Goal: Task Accomplishment & Management: Complete application form

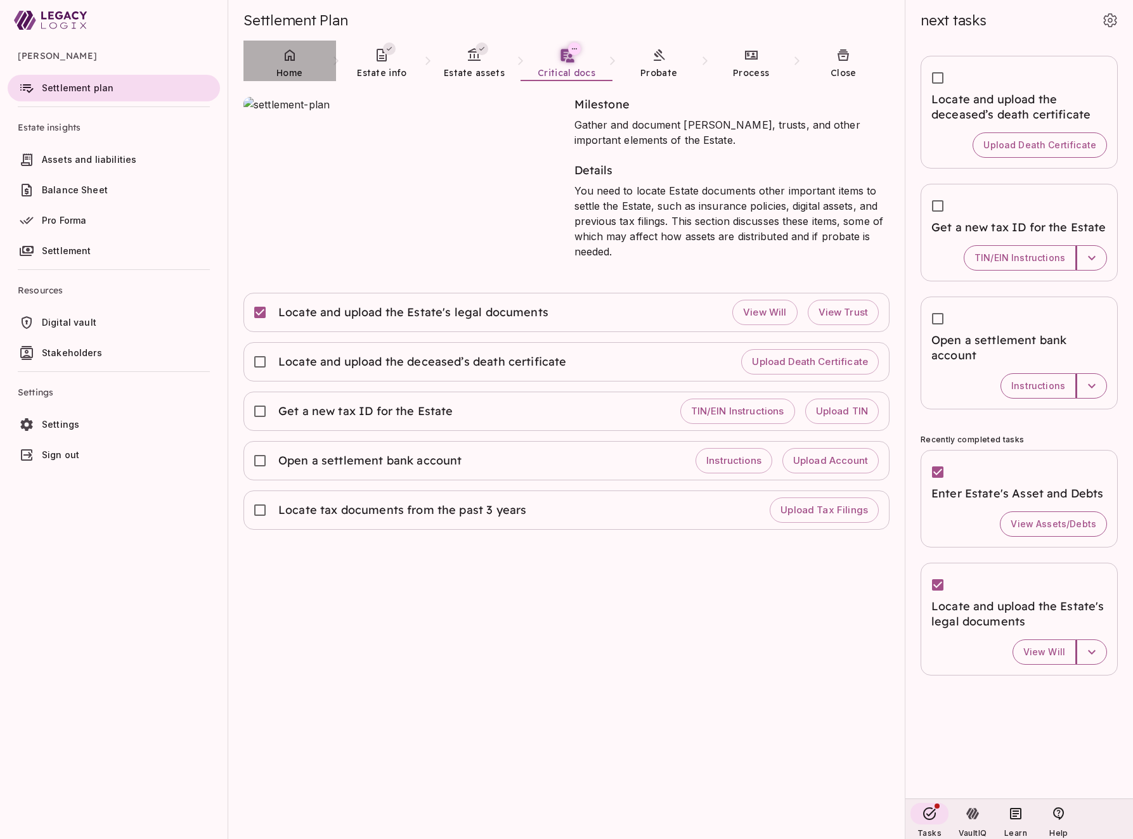
click at [289, 62] on icon at bounding box center [289, 55] width 15 height 15
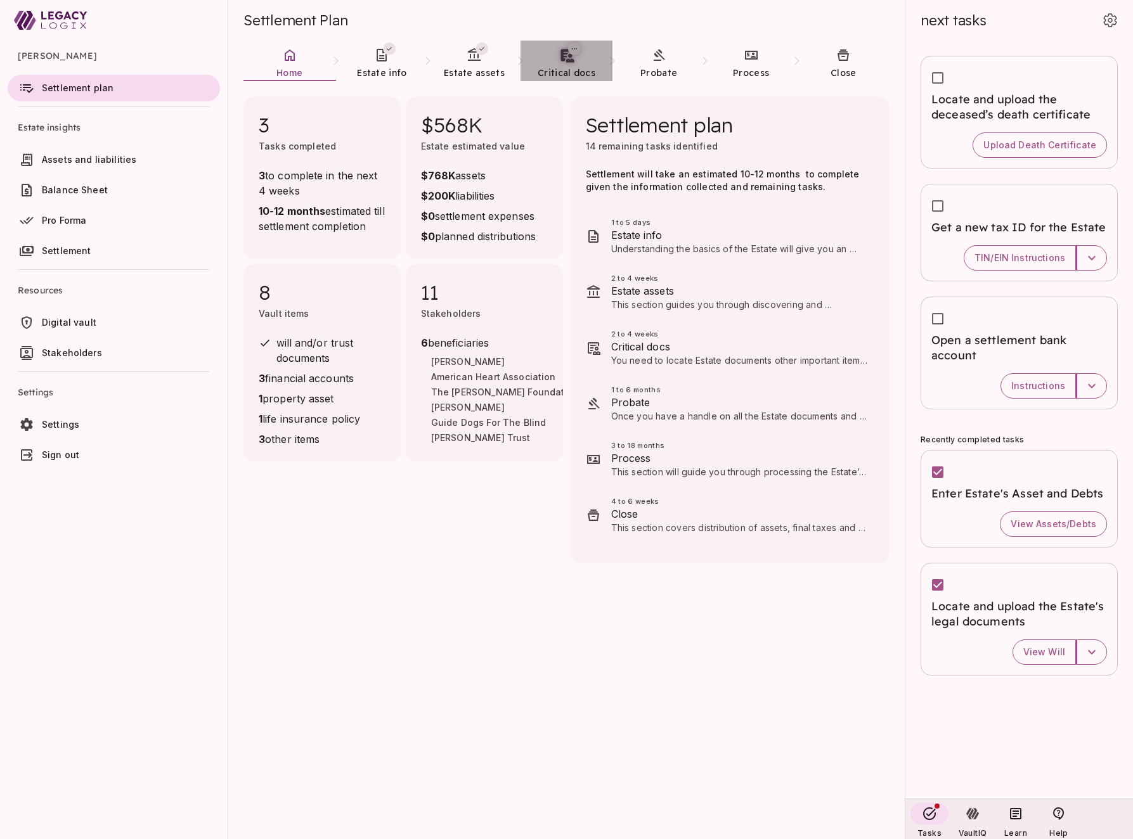
click at [574, 65] on link "Critical docs" at bounding box center [566, 64] width 93 height 46
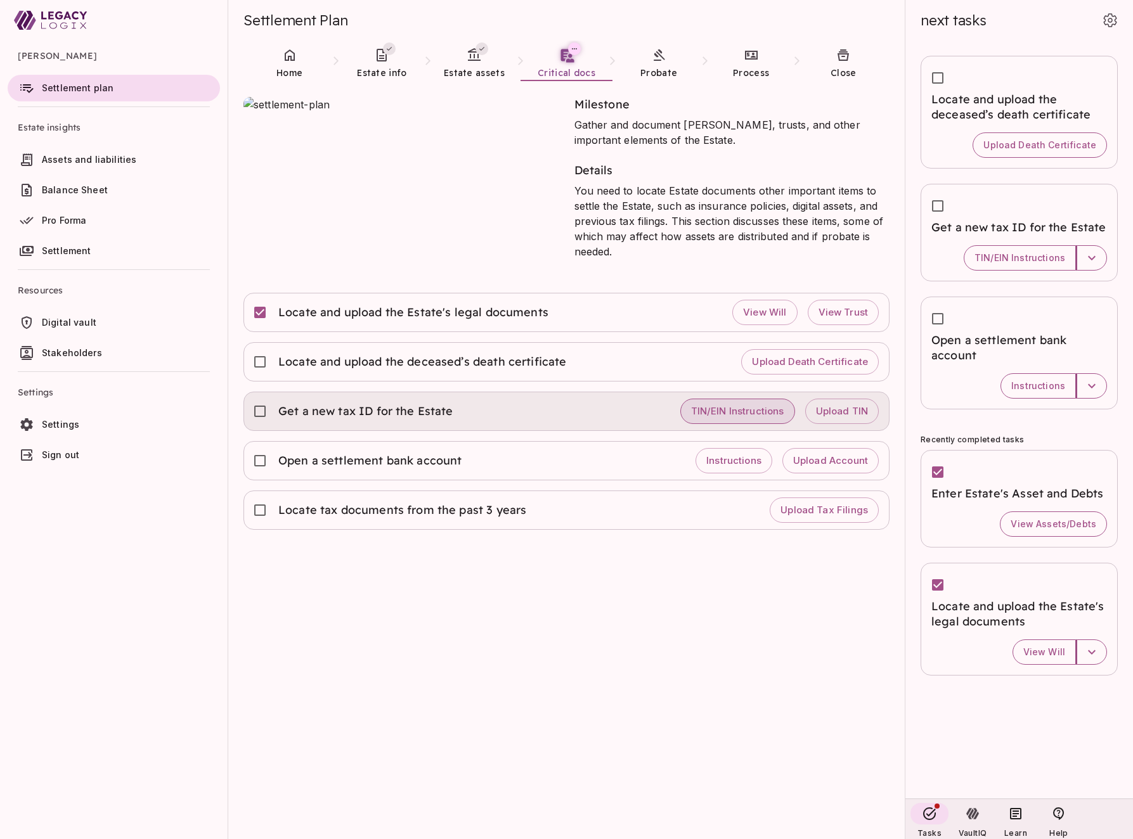
click at [726, 415] on span "TIN/EIN Instructions" at bounding box center [737, 412] width 93 height 12
click at [503, 418] on div "Get a new tax ID for the Estate TIN/EIN Instructions Upload TIN" at bounding box center [566, 411] width 624 height 28
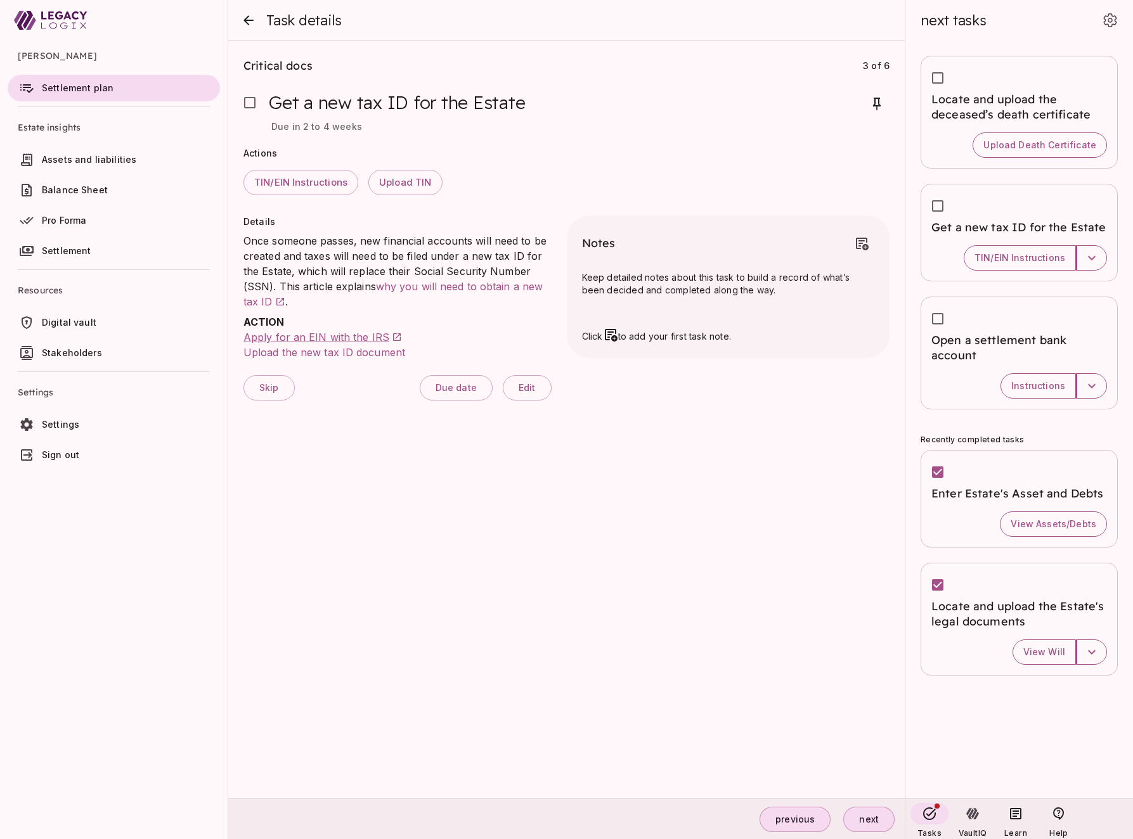
click at [332, 337] on span "Apply for an EIN with the IRS" at bounding box center [316, 337] width 146 height 13
click at [304, 181] on span "TIN/EIN Instructions" at bounding box center [300, 183] width 93 height 12
click at [323, 338] on span "Apply for an EIN with the IRS" at bounding box center [316, 337] width 146 height 13
click at [336, 334] on span "Apply for an EIN with the IRS" at bounding box center [316, 337] width 146 height 13
click at [98, 86] on span "Settlement plan" at bounding box center [78, 87] width 72 height 11
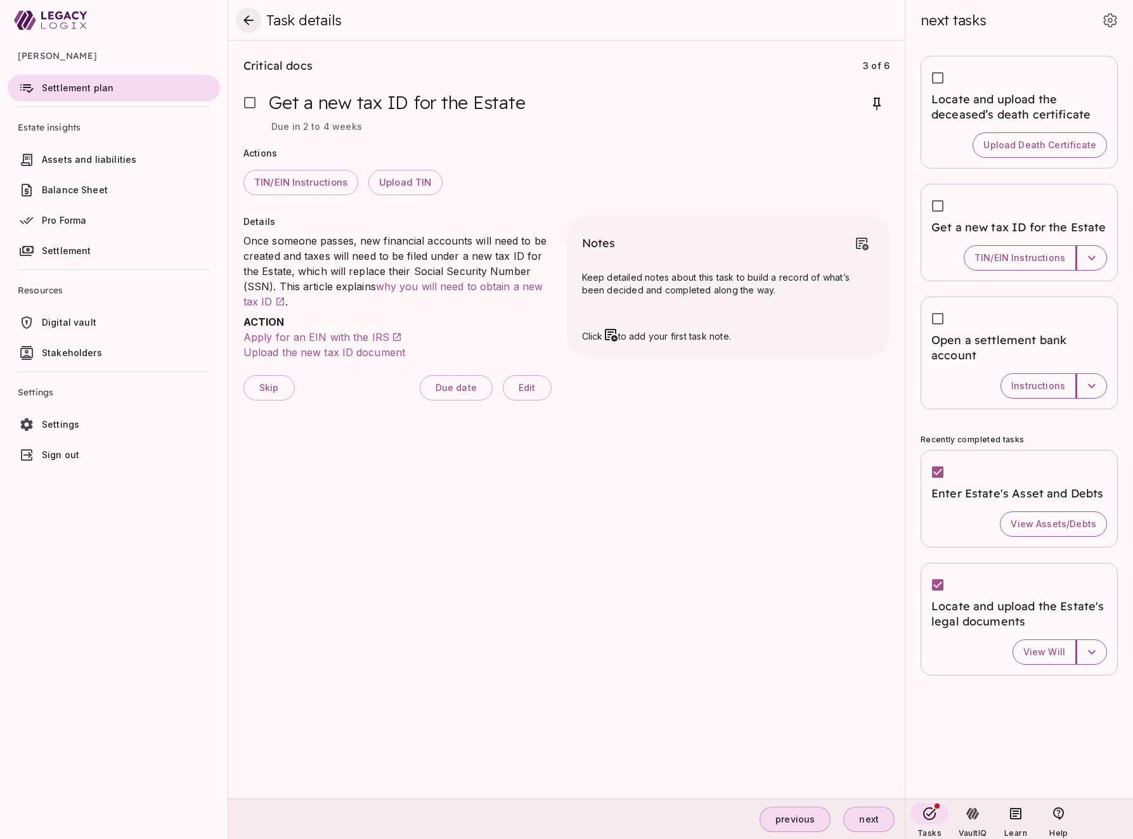
click at [247, 24] on icon "close" at bounding box center [248, 20] width 15 height 15
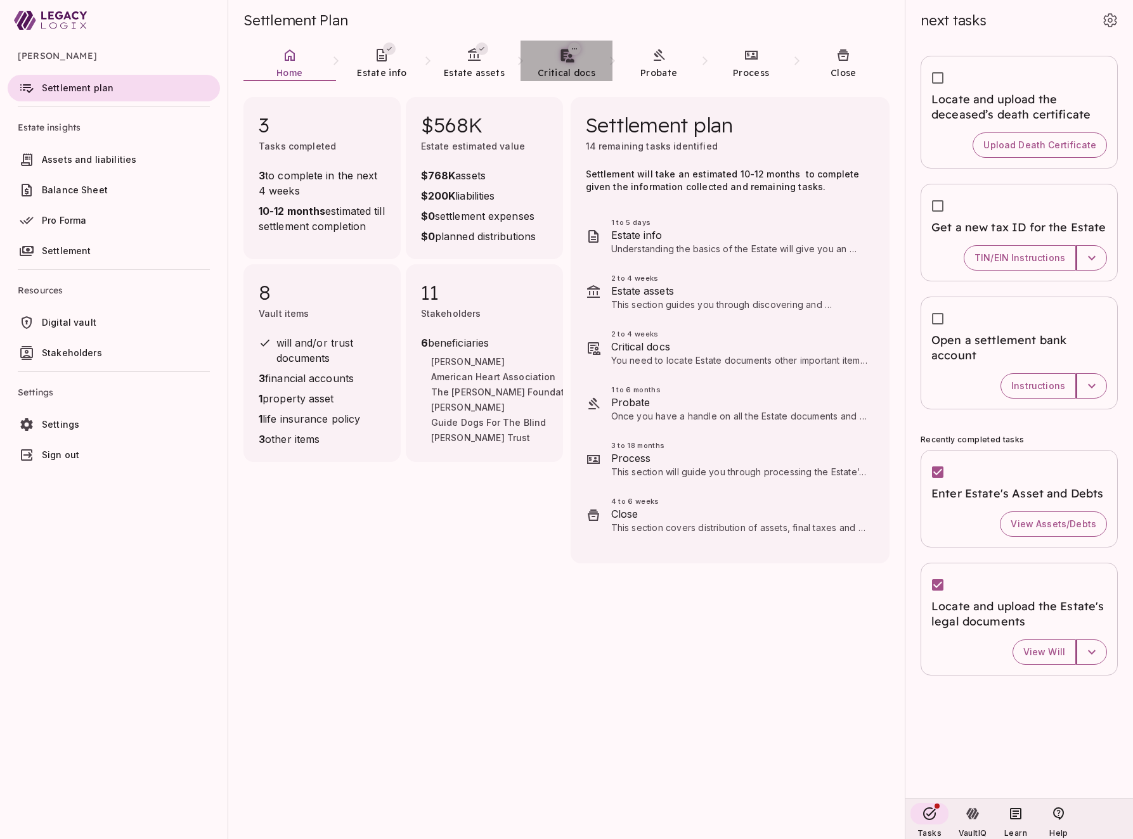
click at [566, 75] on span "Critical docs" at bounding box center [566, 72] width 58 height 11
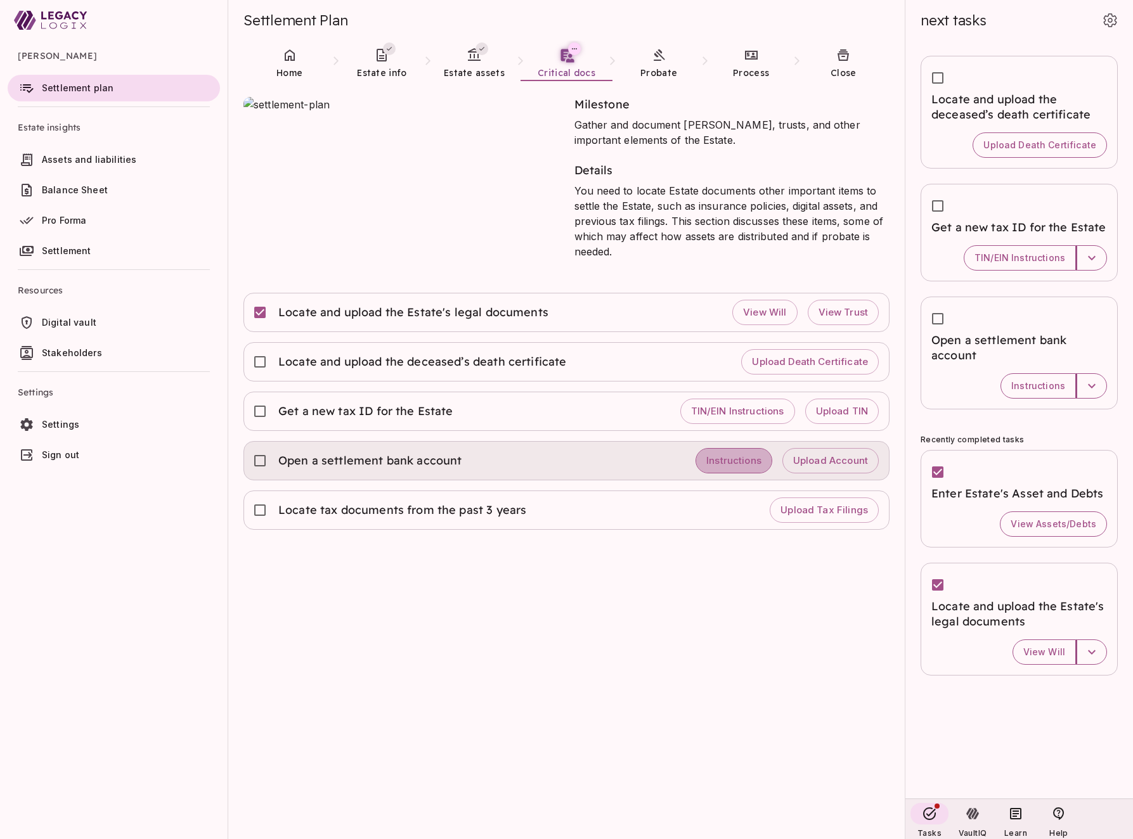
click at [724, 456] on span "Instructions" at bounding box center [733, 461] width 55 height 12
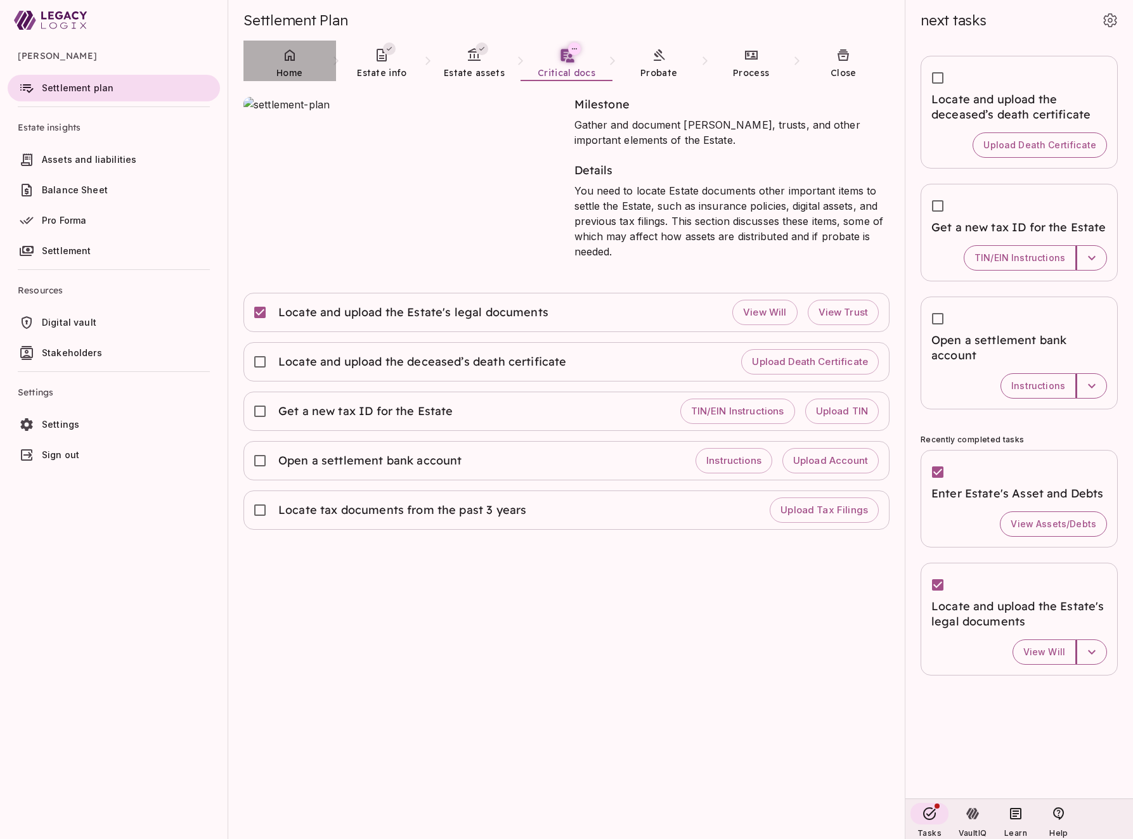
click at [291, 57] on icon at bounding box center [290, 54] width 10 height 11
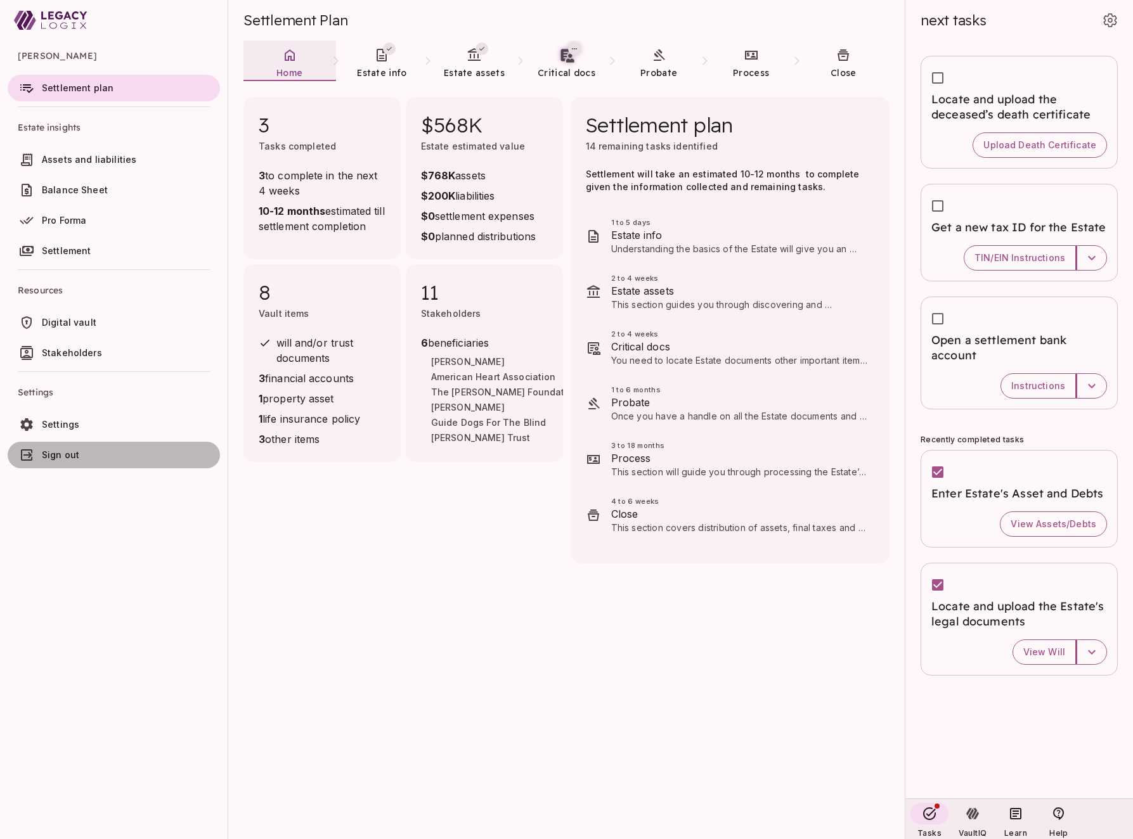
click at [138, 454] on span "Sign out" at bounding box center [128, 455] width 173 height 13
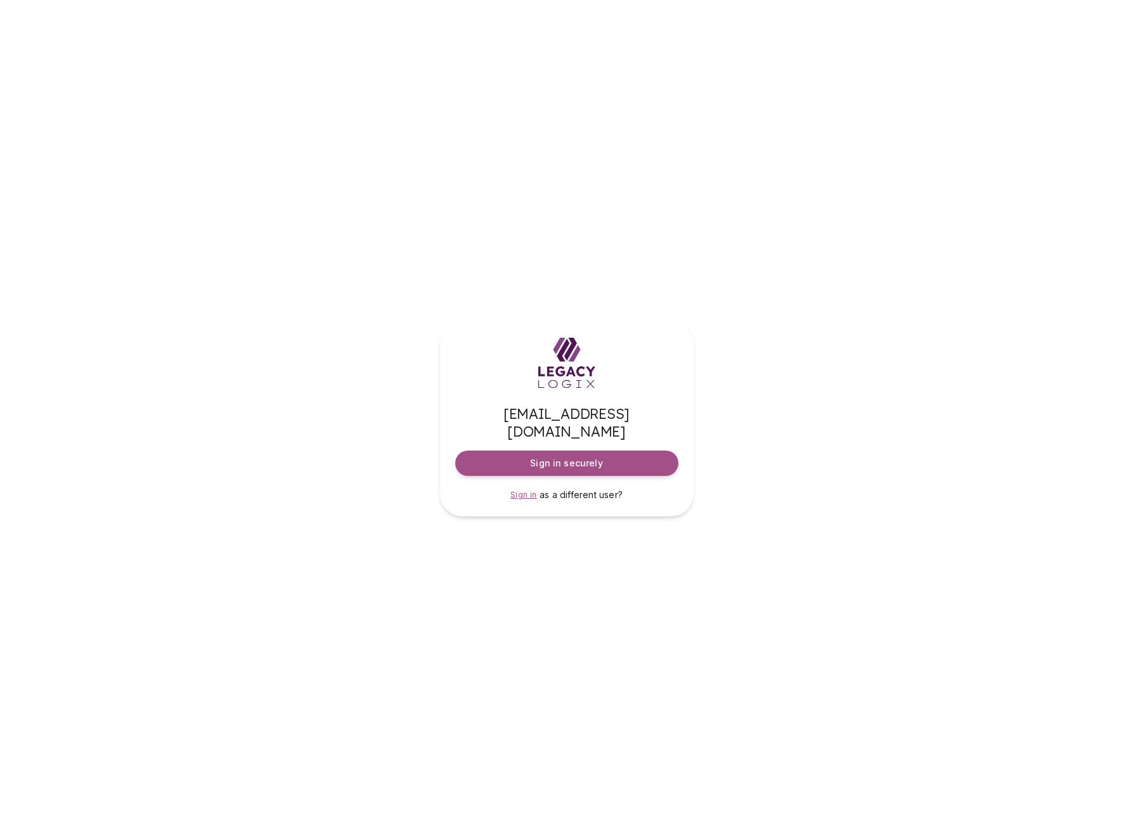
click at [530, 490] on span "Sign in" at bounding box center [523, 495] width 27 height 10
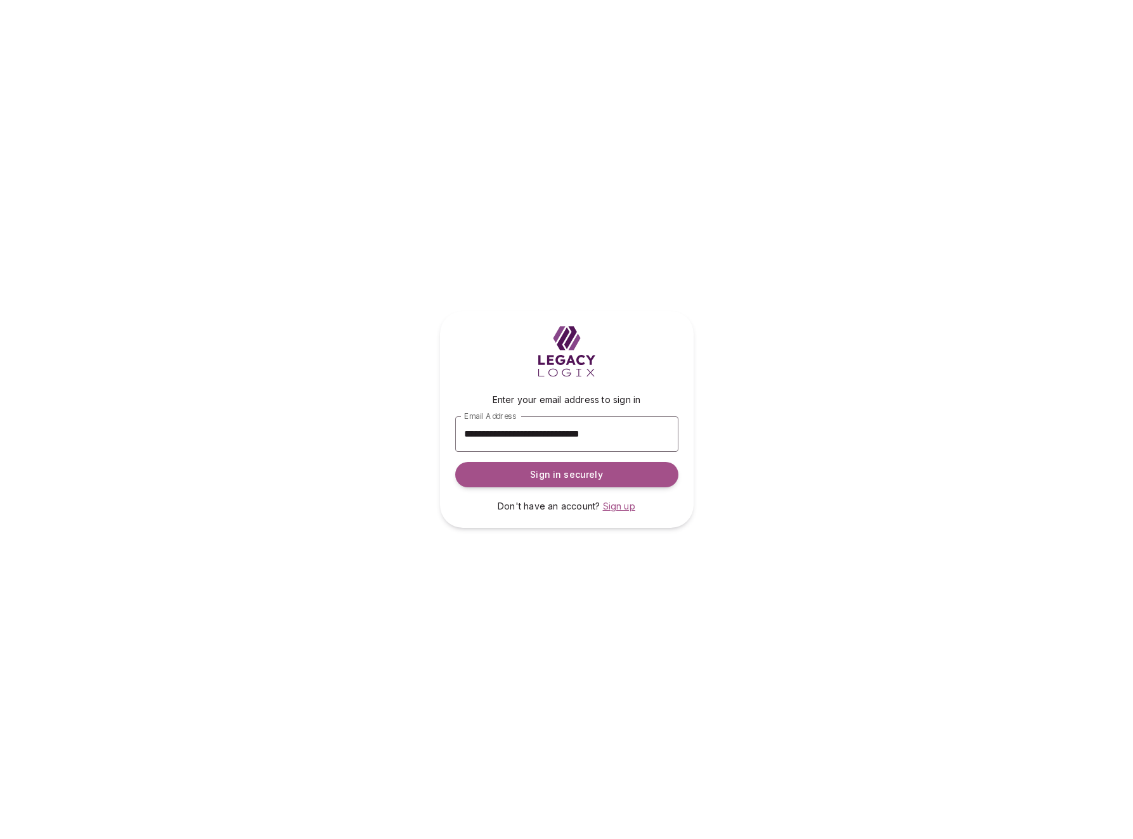
click at [615, 506] on span "Sign up" at bounding box center [619, 506] width 32 height 11
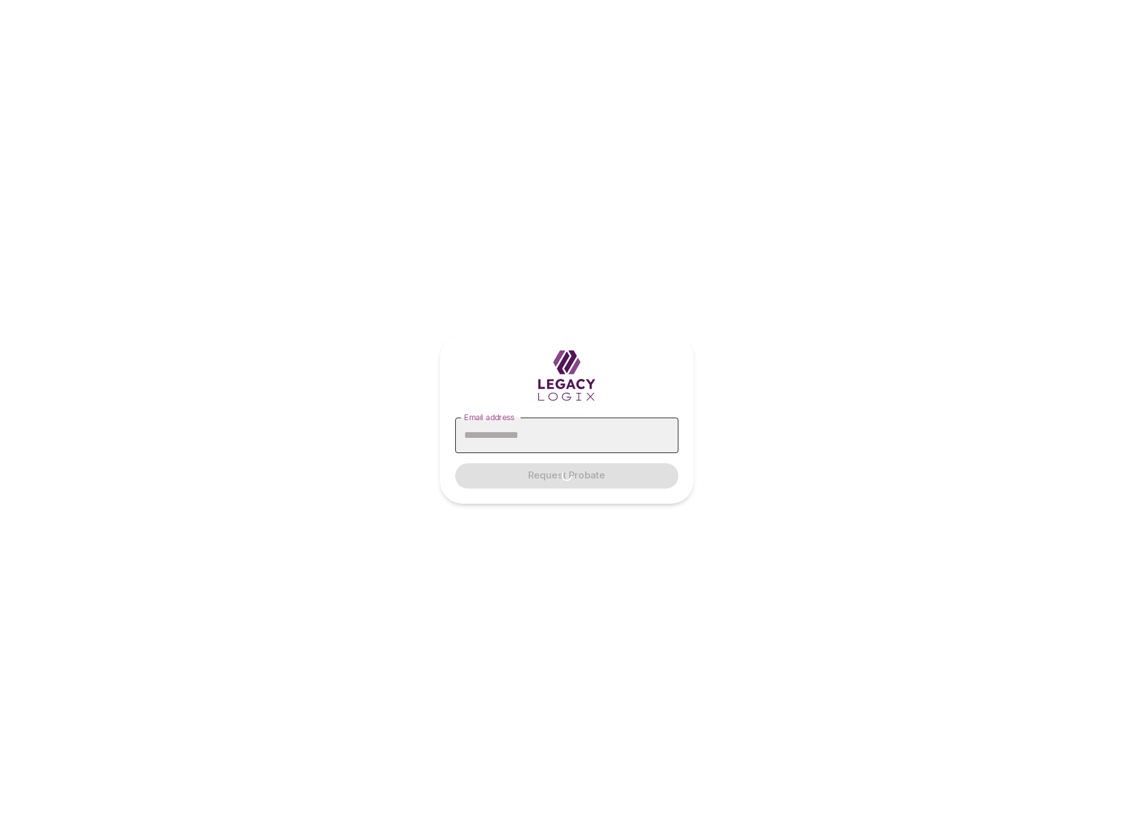
click at [520, 435] on input "Email address" at bounding box center [566, 435] width 223 height 35
type input "**********"
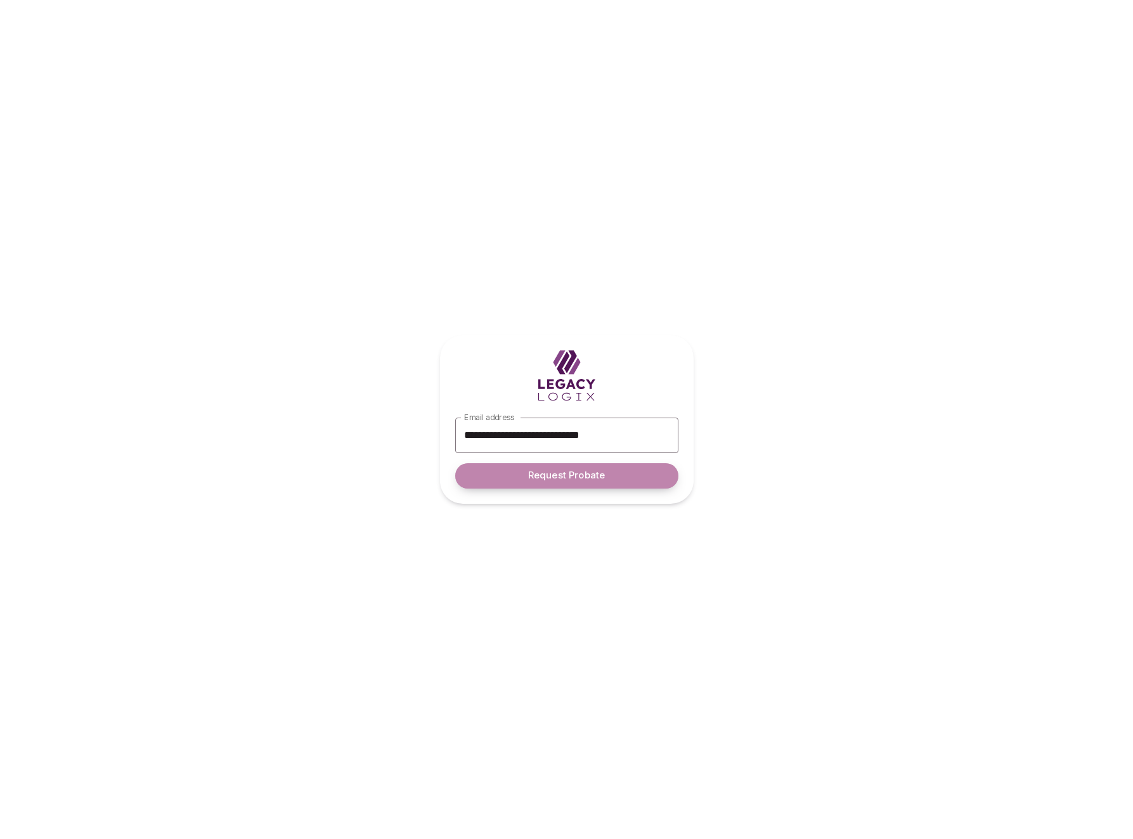
click at [558, 479] on span "Request Probate" at bounding box center [566, 476] width 77 height 12
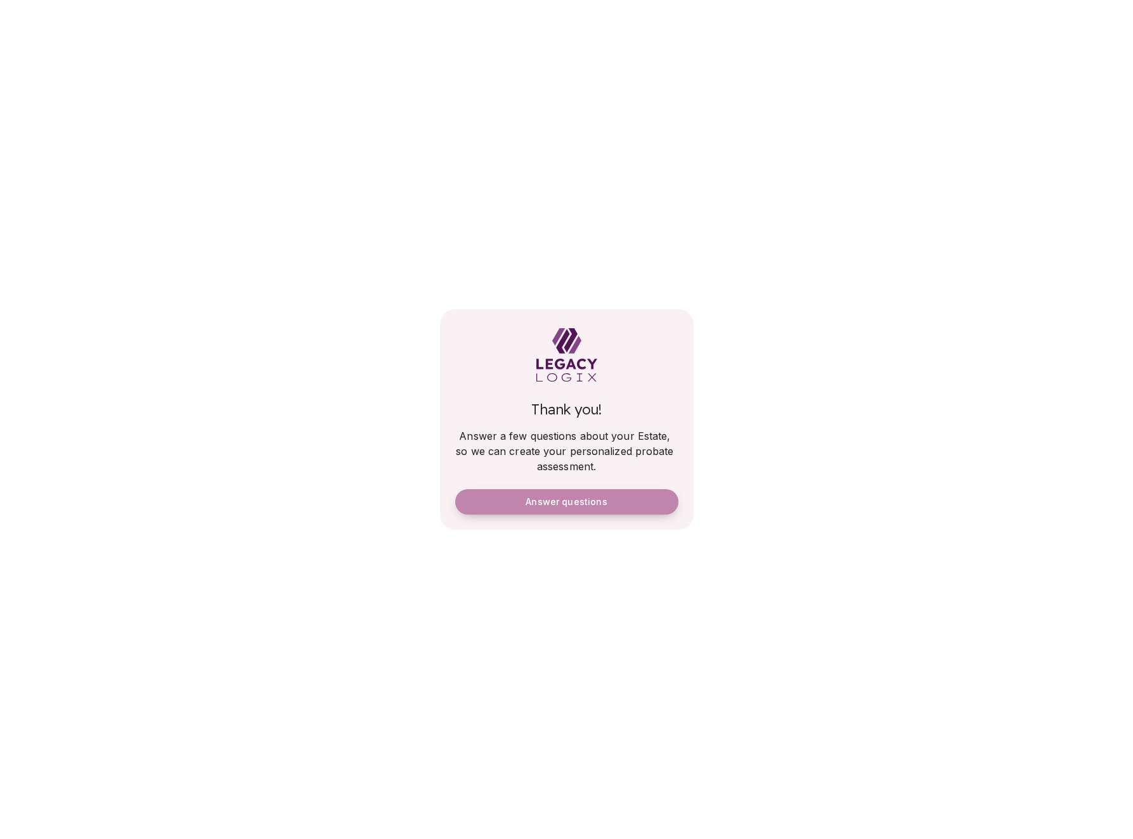
click at [570, 497] on span "Answer questions" at bounding box center [565, 501] width 81 height 11
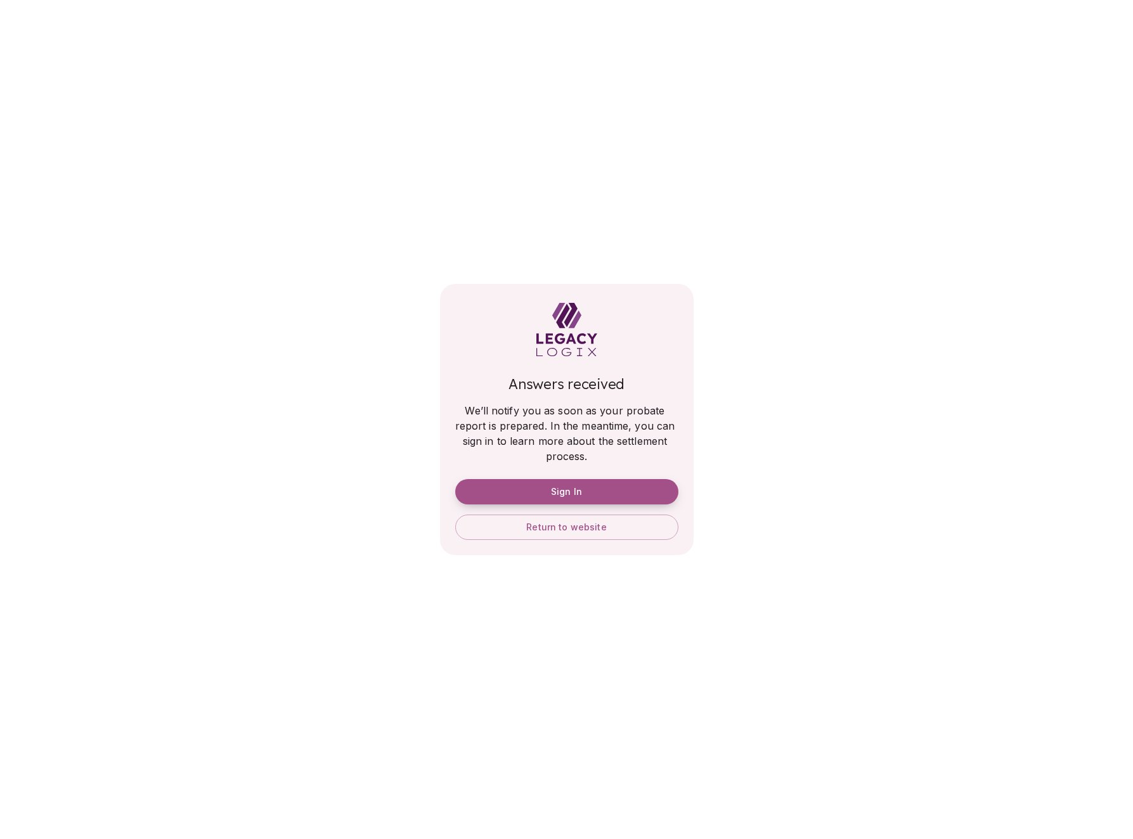
click at [601, 489] on button "Sign In" at bounding box center [566, 491] width 223 height 25
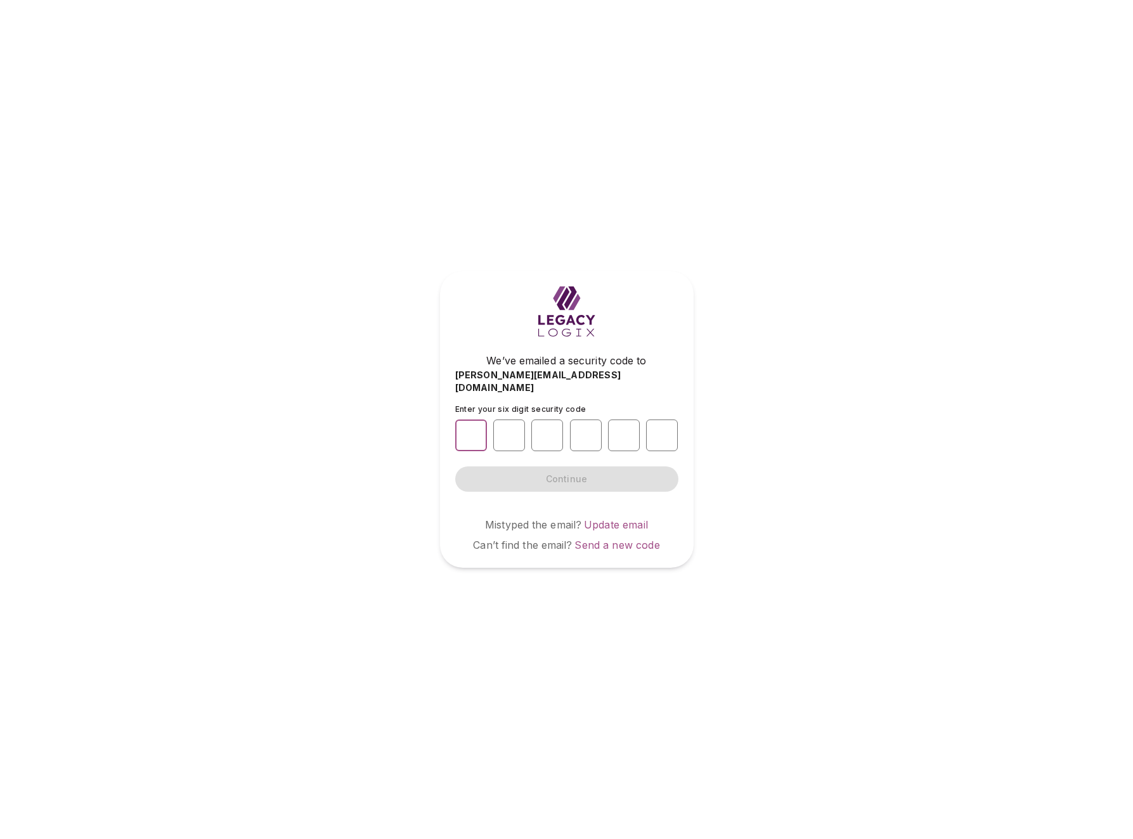
click at [469, 429] on input "number" at bounding box center [471, 436] width 32 height 32
type input "*"
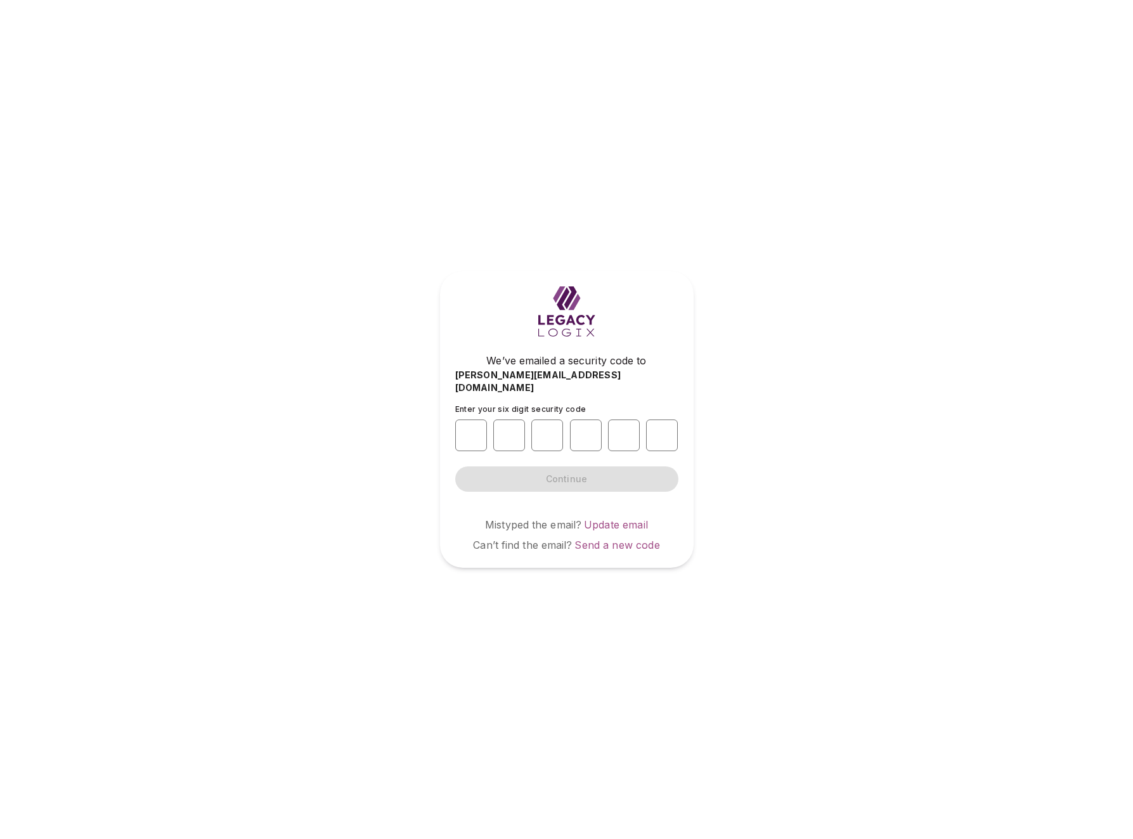
type input "*"
